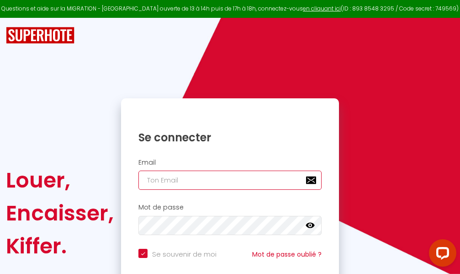
click at [244, 179] on input "email" at bounding box center [229, 179] width 183 height 19
type input "m"
checkbox input "true"
type input "ma"
checkbox input "true"
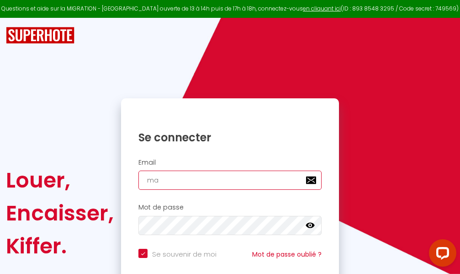
type input "mar"
checkbox input "true"
type input "marc"
checkbox input "true"
type input "marcd"
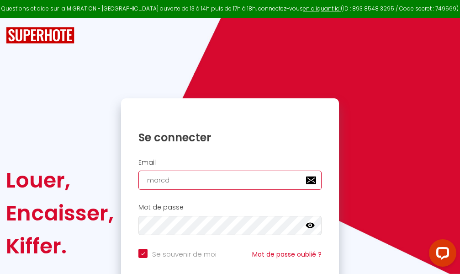
checkbox input "true"
type input "marcdp"
checkbox input "true"
type input "marcdpo"
checkbox input "true"
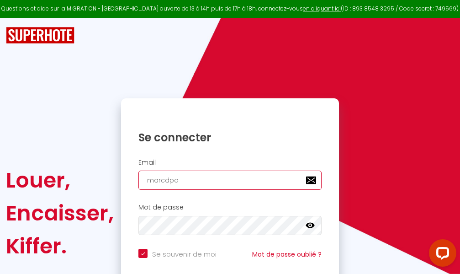
type input "marcdpoz"
checkbox input "true"
type input "marcdpoz."
checkbox input "true"
type input "marcdpoz.l"
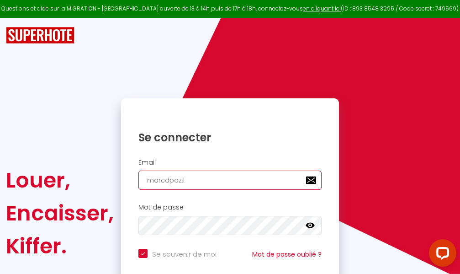
checkbox input "true"
type input "marcdpoz.lo"
checkbox input "true"
type input "marcdpoz.loc"
checkbox input "true"
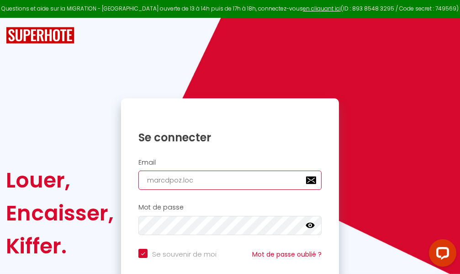
type input "marcdpoz.loca"
checkbox input "true"
type input "marcdpoz.locat"
checkbox input "true"
type input "marcdpoz.locati"
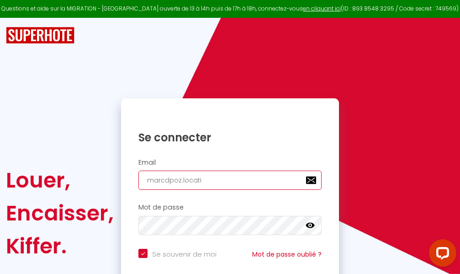
checkbox input "true"
type input "marcdpoz.locatio"
checkbox input "true"
type input "marcdpoz.location"
checkbox input "true"
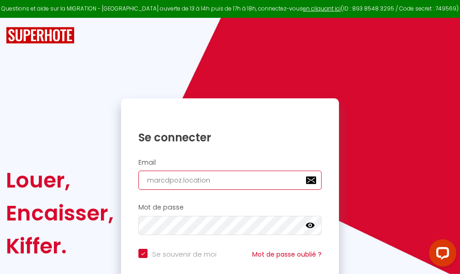
type input "marcdpoz.location@"
checkbox input "true"
type input "marcdpoz.location@g"
checkbox input "true"
type input "marcdpoz.location@gm"
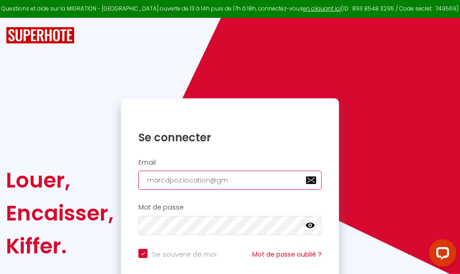
checkbox input "true"
type input "marcdpoz.location@gma"
checkbox input "true"
type input "marcdpoz.location@gmai"
checkbox input "true"
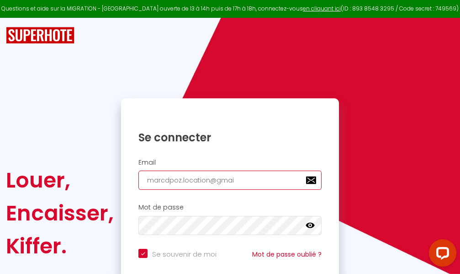
type input "[EMAIL_ADDRESS]"
checkbox input "true"
type input "[EMAIL_ADDRESS]."
checkbox input "true"
type input "marcdpoz.location@gmail.c"
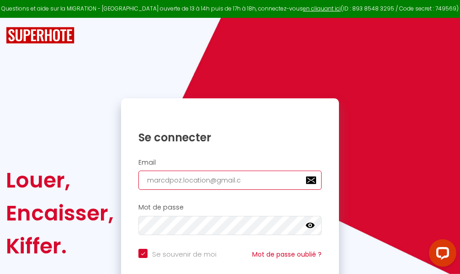
checkbox input "true"
type input "[EMAIL_ADDRESS][DOMAIN_NAME]"
checkbox input "true"
type input "[EMAIL_ADDRESS][DOMAIN_NAME]"
checkbox input "true"
